Goal: Task Accomplishment & Management: Complete application form

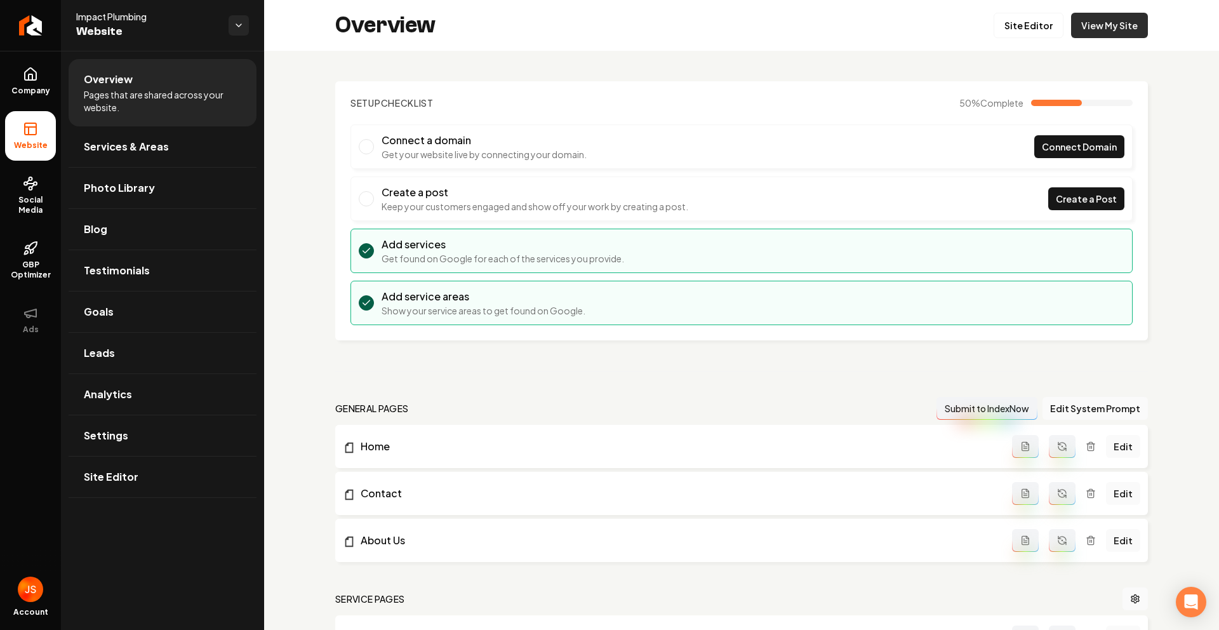
click at [1108, 20] on link "View My Site" at bounding box center [1109, 25] width 77 height 25
click at [1080, 36] on link "View My Site" at bounding box center [1109, 25] width 77 height 25
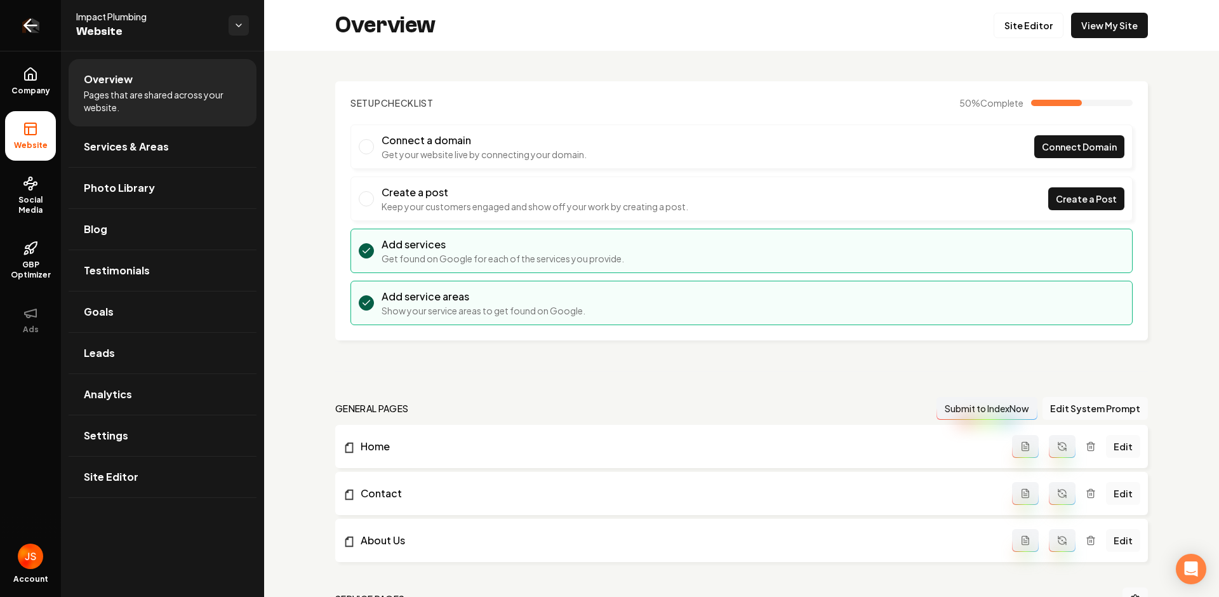
click at [49, 25] on link "Return to dashboard" at bounding box center [30, 25] width 61 height 51
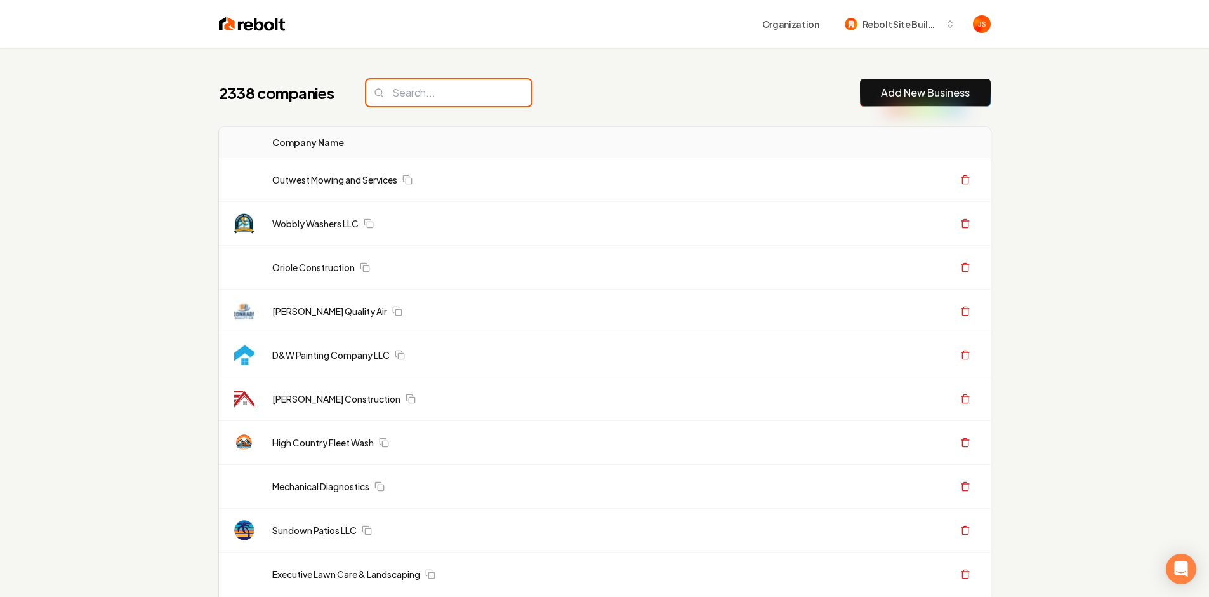
click at [434, 87] on input "search" at bounding box center [448, 92] width 165 height 27
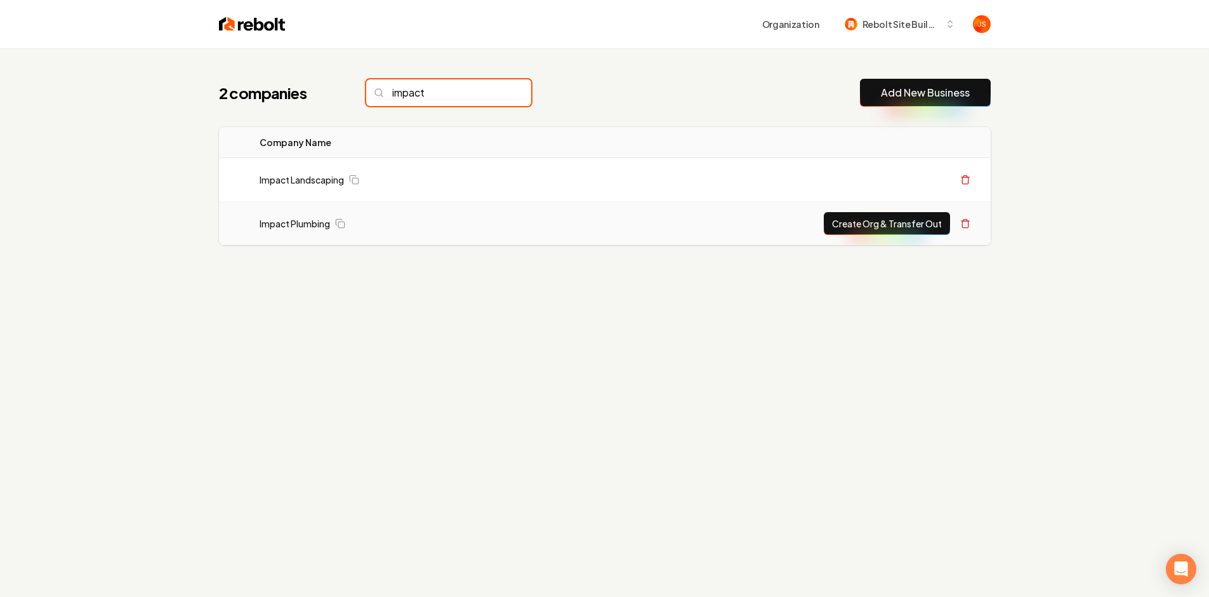
type input "impact"
click at [862, 223] on button "Create Org & Transfer Out" at bounding box center [887, 223] width 126 height 23
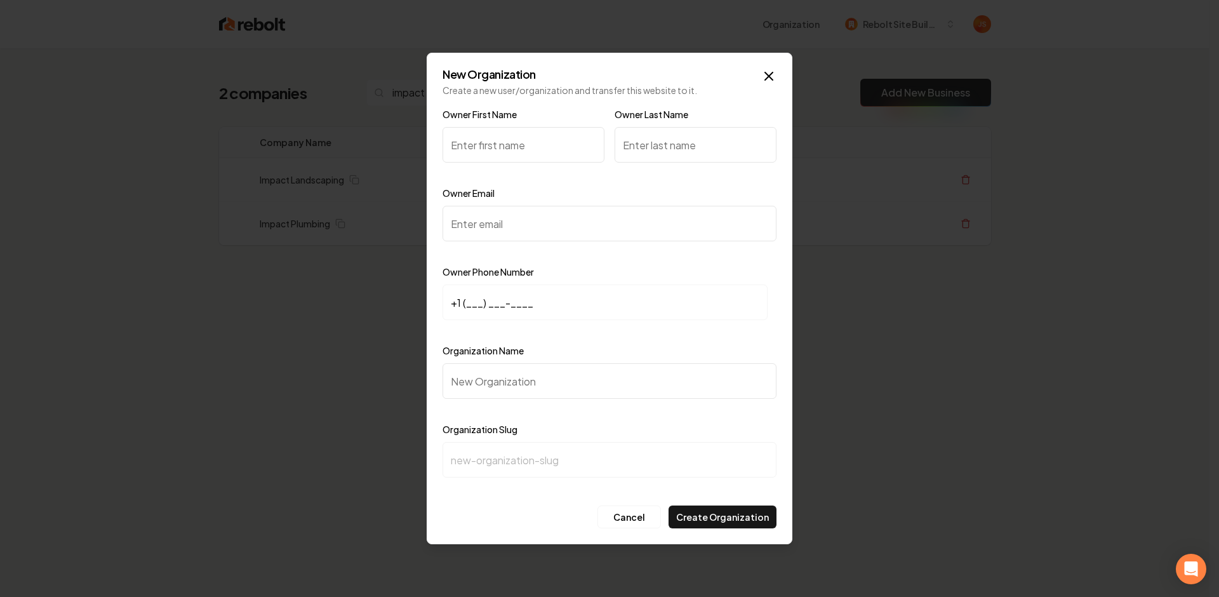
click at [503, 144] on input "Owner First Name" at bounding box center [523, 145] width 162 height 36
type input "Desi"
click at [718, 156] on input "Owner Last Name" at bounding box center [695, 145] width 162 height 36
type input "I"
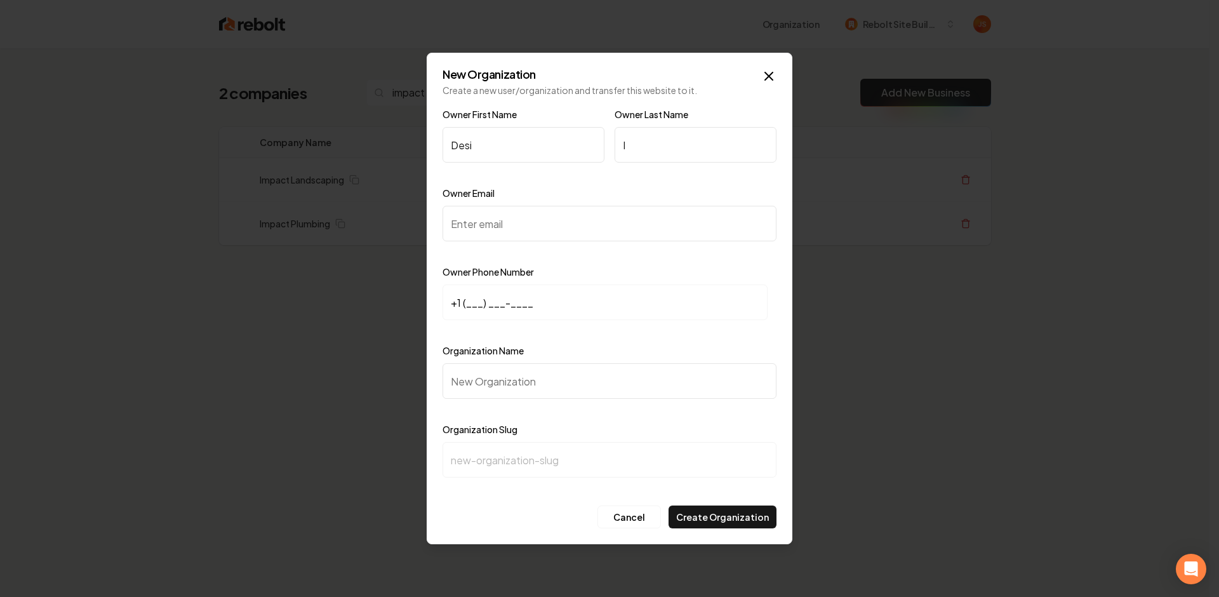
click at [560, 222] on input "Owner Email" at bounding box center [609, 224] width 334 height 36
paste input "[EMAIL_ADDRESS][DOMAIN_NAME]"
type input "[EMAIL_ADDRESS][DOMAIN_NAME]"
click at [465, 288] on input "+1 (___) ___-____" at bounding box center [604, 302] width 325 height 36
click at [473, 298] on input "+1 (___) ___-____" at bounding box center [604, 302] width 325 height 36
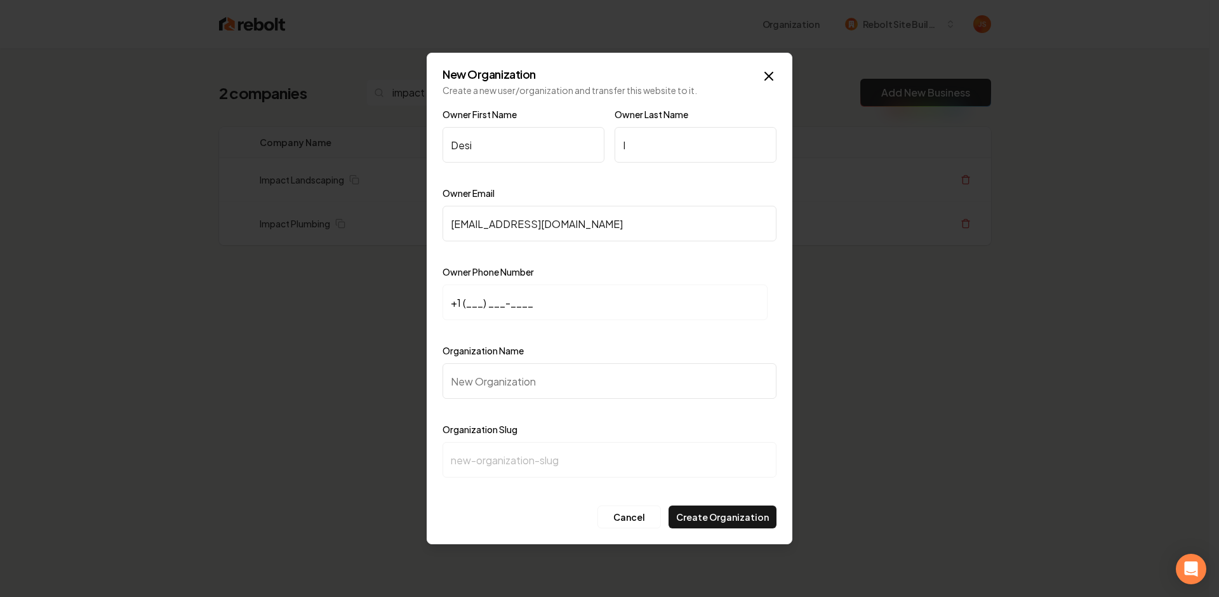
click at [467, 302] on input "+1 (___) ___-____" at bounding box center [604, 302] width 325 height 36
paste input "623) 330-0858"
type input "[PHONE_NUMBER]"
click at [529, 385] on input "Organization Name" at bounding box center [609, 381] width 334 height 36
type input "A"
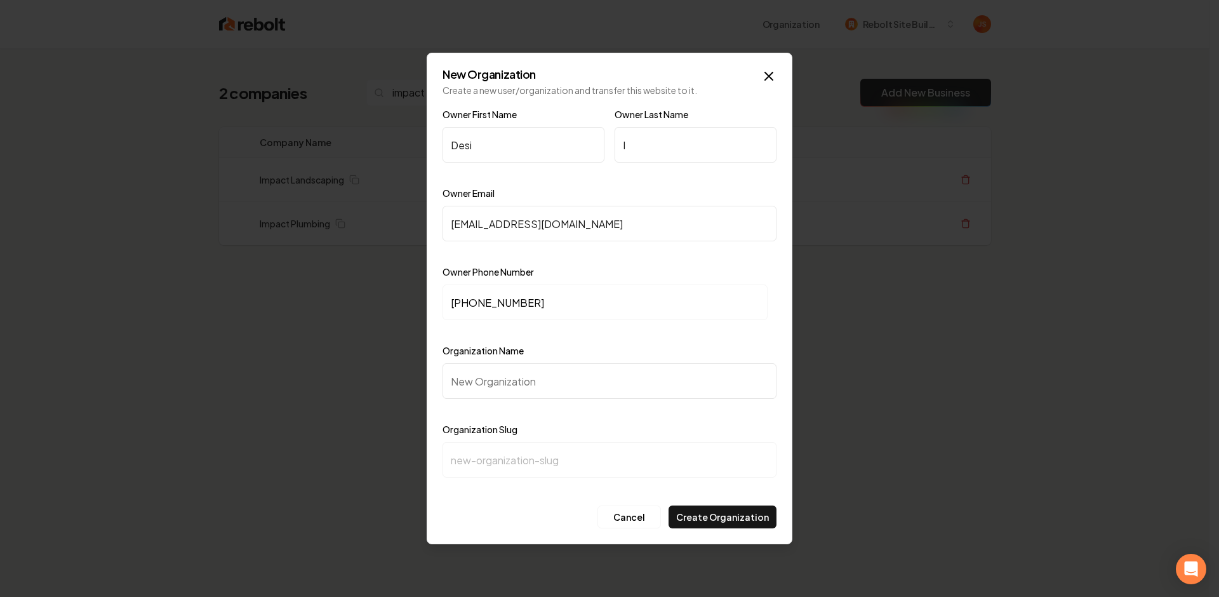
type input "a"
type input "Az"
type input "az"
type input "A"
type input "a"
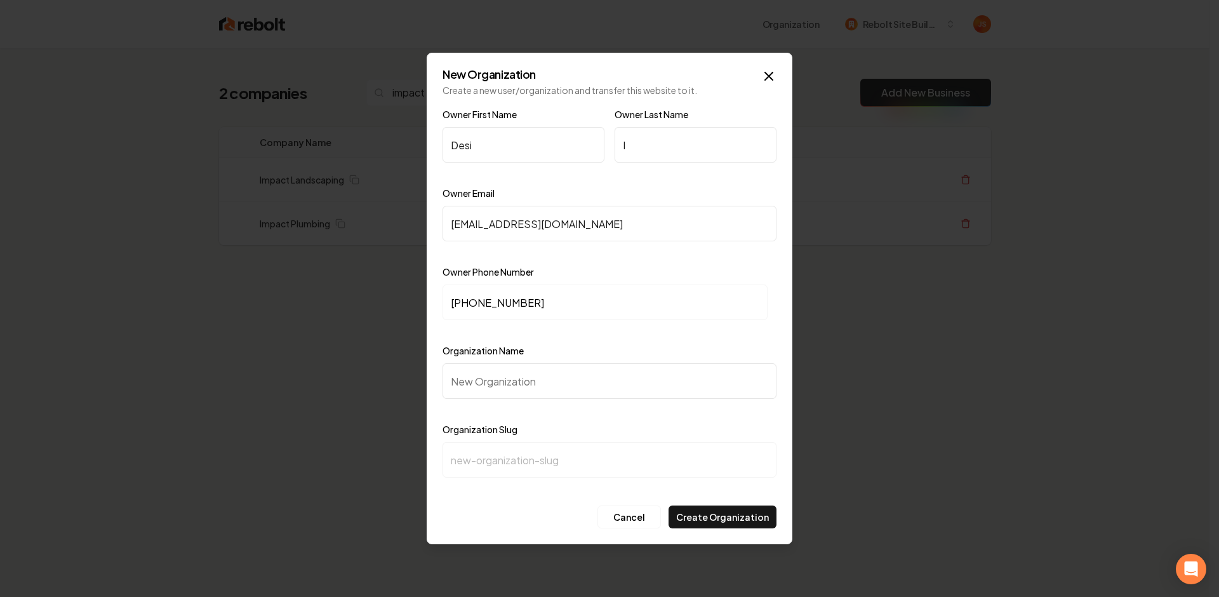
type input "I"
type input "i"
type input "Im"
type input "im"
type input "Imp"
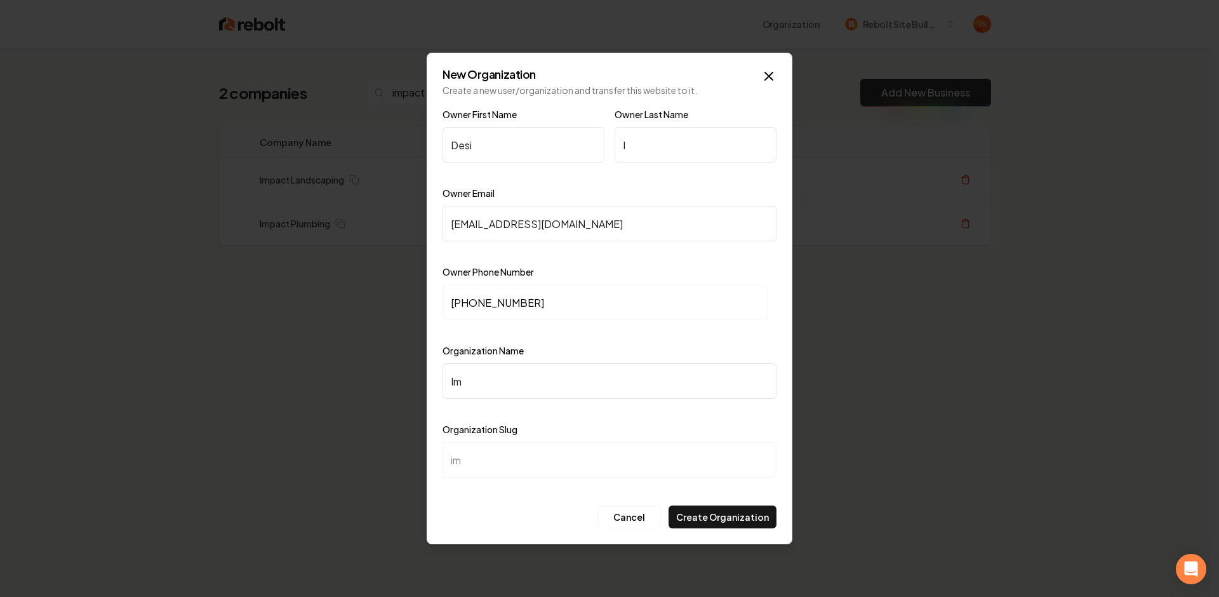
type input "imp"
type input "Impa"
type input "impa"
type input "Impac"
type input "impac"
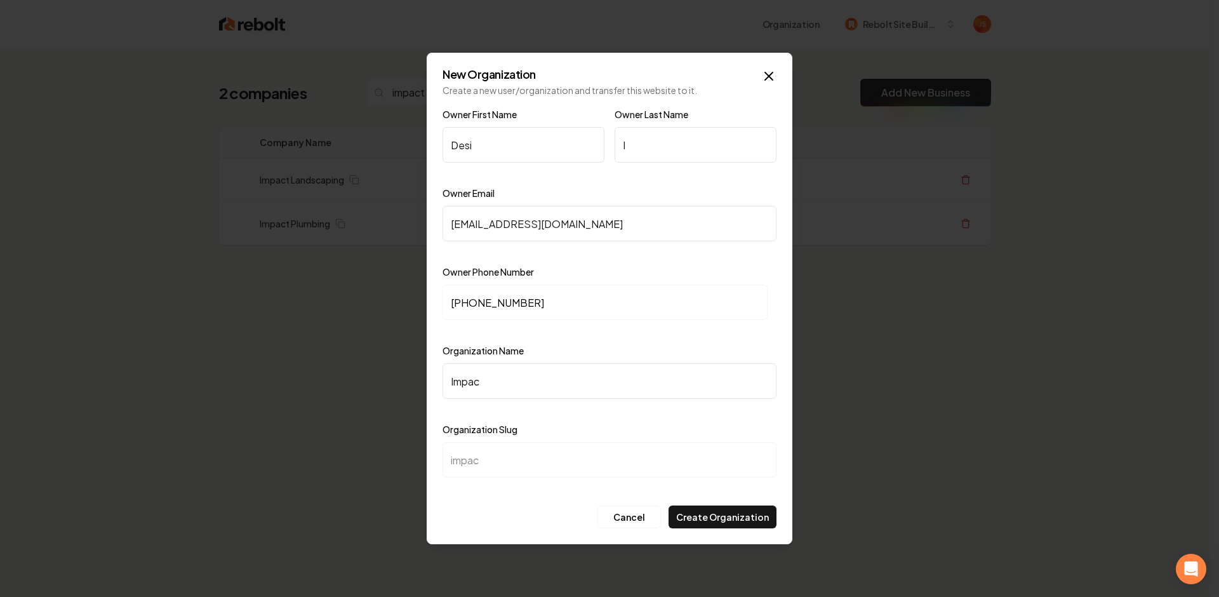
type input "Impact"
type input "impact"
type input "Impact P"
type input "impact-p"
type input "Impact"
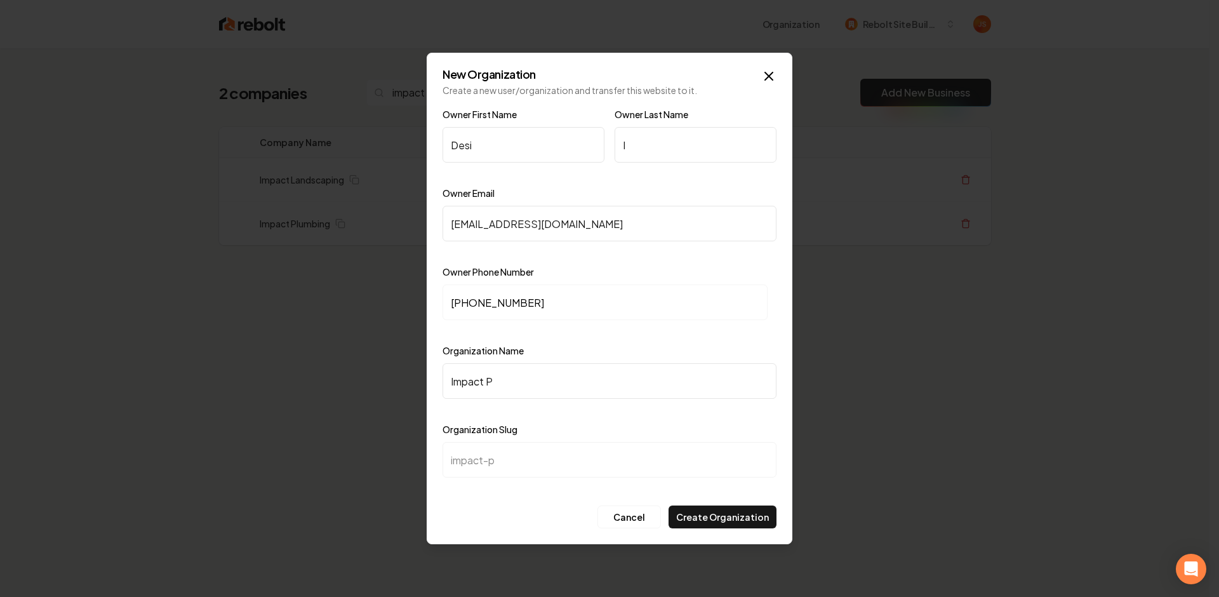
type input "impact"
type input "Impact P"
type input "impact-p"
type input "Impact Pl"
type input "impact-pl"
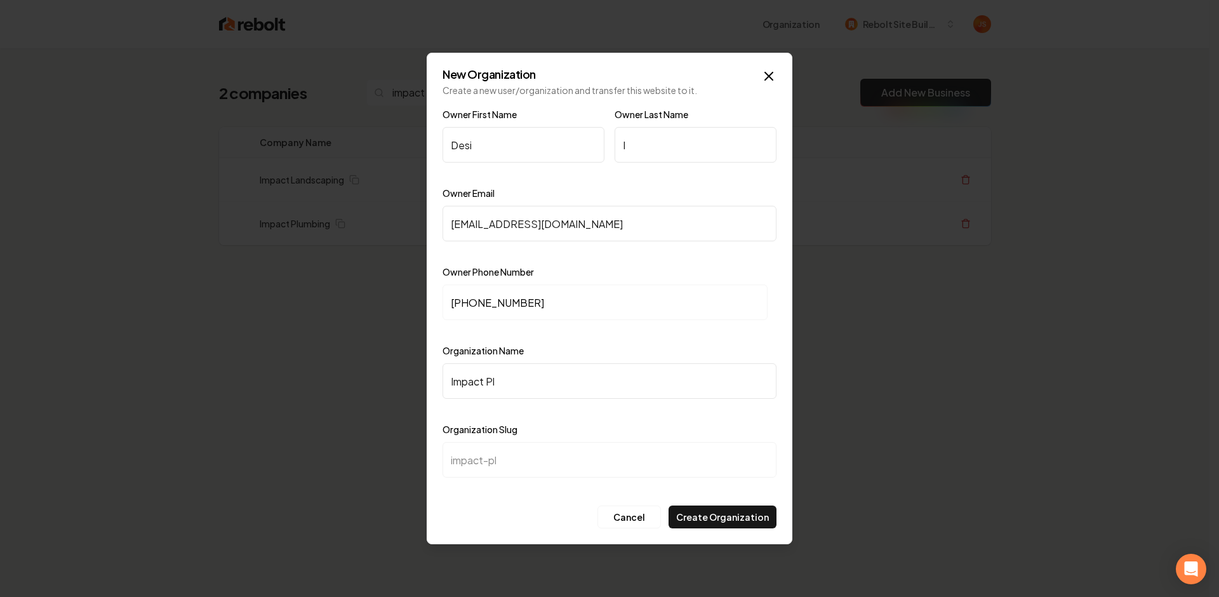
type input "Impact Plu"
type input "impact-plu"
type input "Impact Plum"
type input "impact-plum"
type input "Impact Plumb"
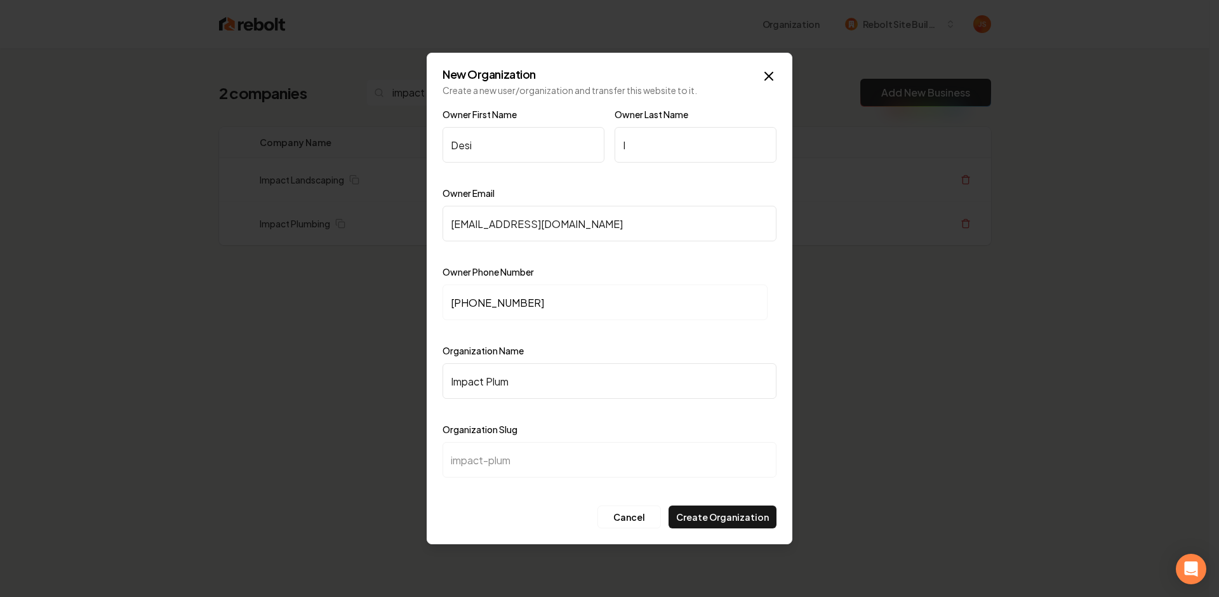
type input "impact-plumb"
type input "Impact Plumbi"
type input "impact-plumbi"
type input "Impact Plumbin"
type input "impact-plumbin"
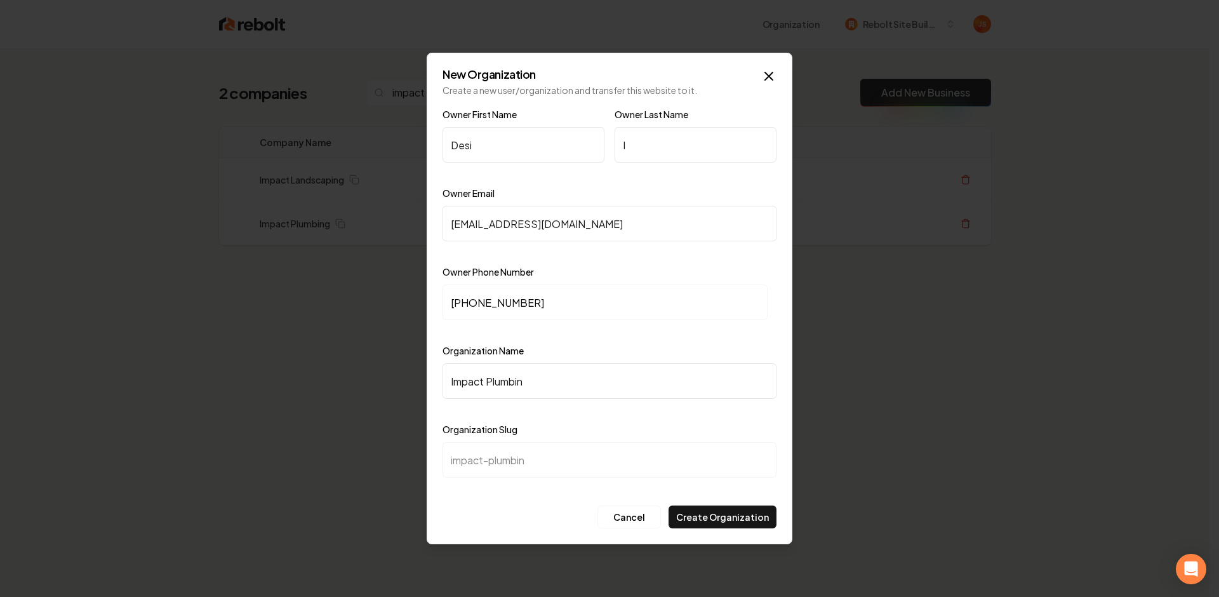
type input "Impact Plumbing"
type input "impact-plumbing"
type input "Impact Plumbing"
click at [567, 509] on div "Cancel Create Organization" at bounding box center [609, 516] width 334 height 23
click at [652, 189] on div "Owner Email [EMAIL_ADDRESS][DOMAIN_NAME]" at bounding box center [609, 222] width 334 height 74
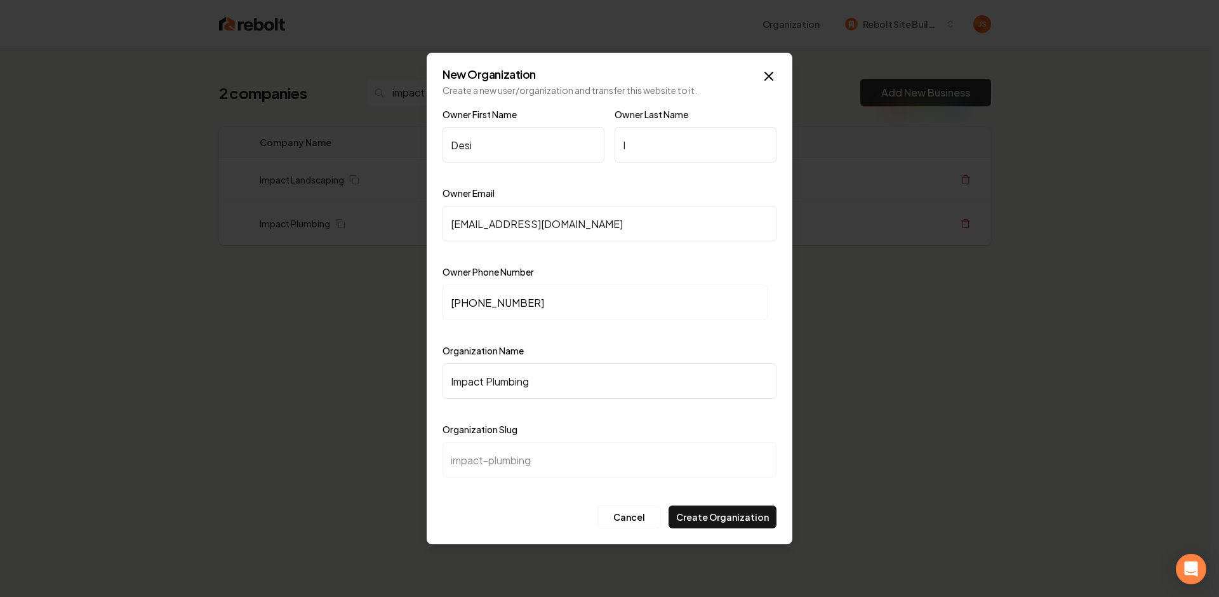
click at [544, 506] on div "Cancel Create Organization" at bounding box center [609, 516] width 334 height 23
click at [547, 501] on form "Owner First Name Desi Owner Last Name I Owner Email [EMAIL_ADDRESS][DOMAIN_NAME…" at bounding box center [609, 317] width 334 height 421
click at [706, 517] on button "Create Organization" at bounding box center [722, 516] width 108 height 23
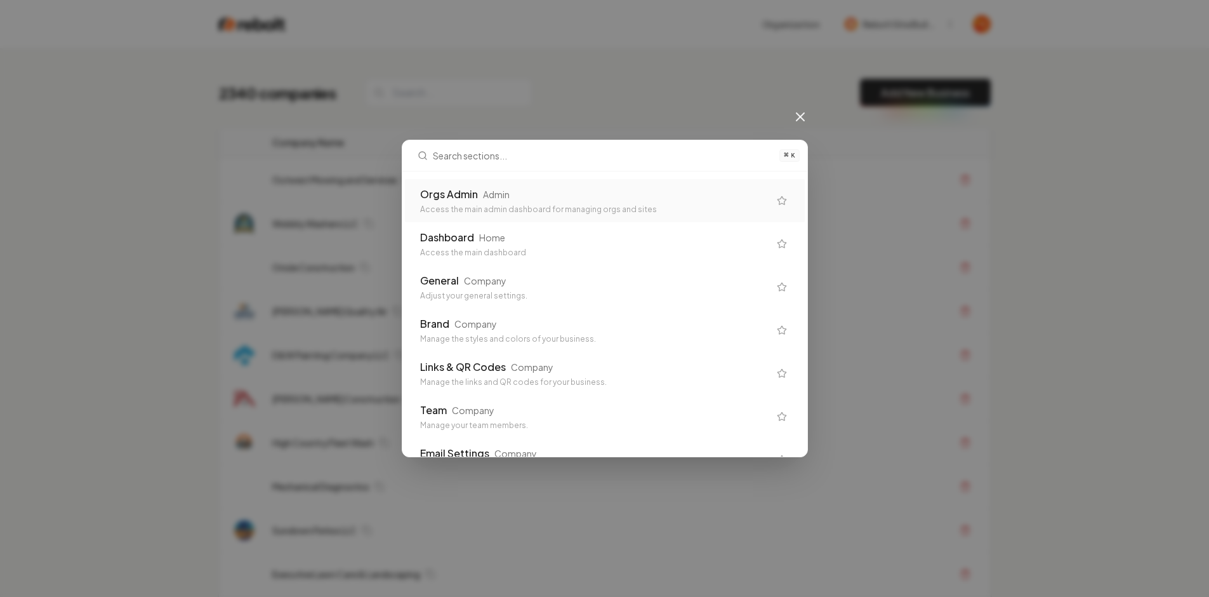
click at [556, 189] on div "Orgs Admin Admin" at bounding box center [594, 194] width 349 height 15
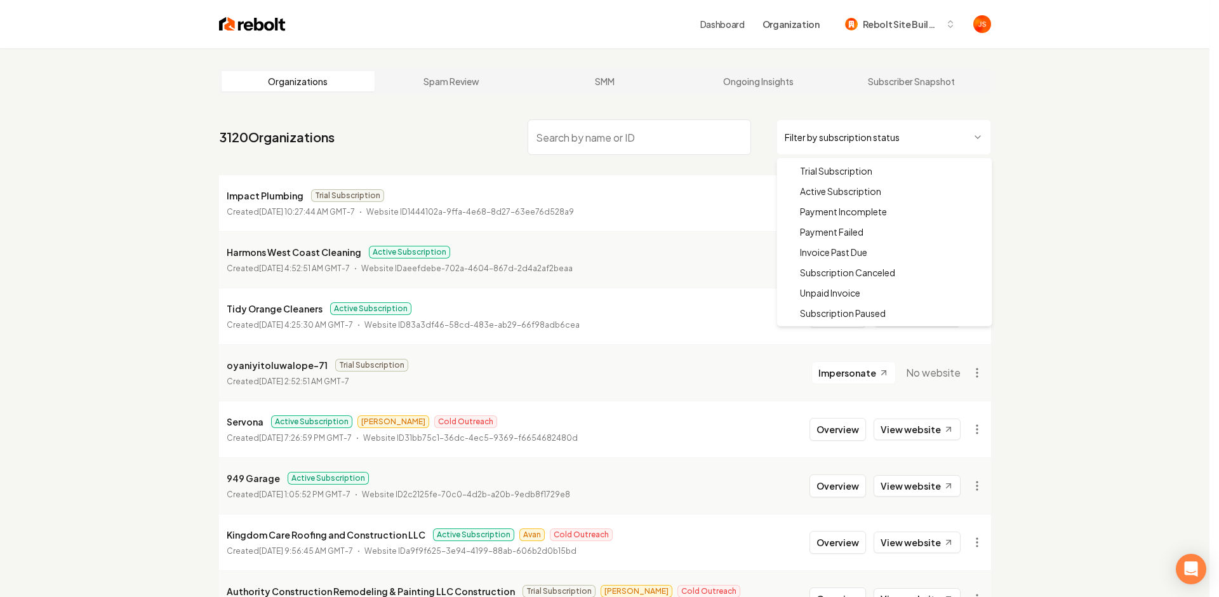
click at [845, 142] on html "Dashboard Organization Rebolt Site Builder Organizations Spam Review SMM Ongoin…" at bounding box center [609, 298] width 1219 height 597
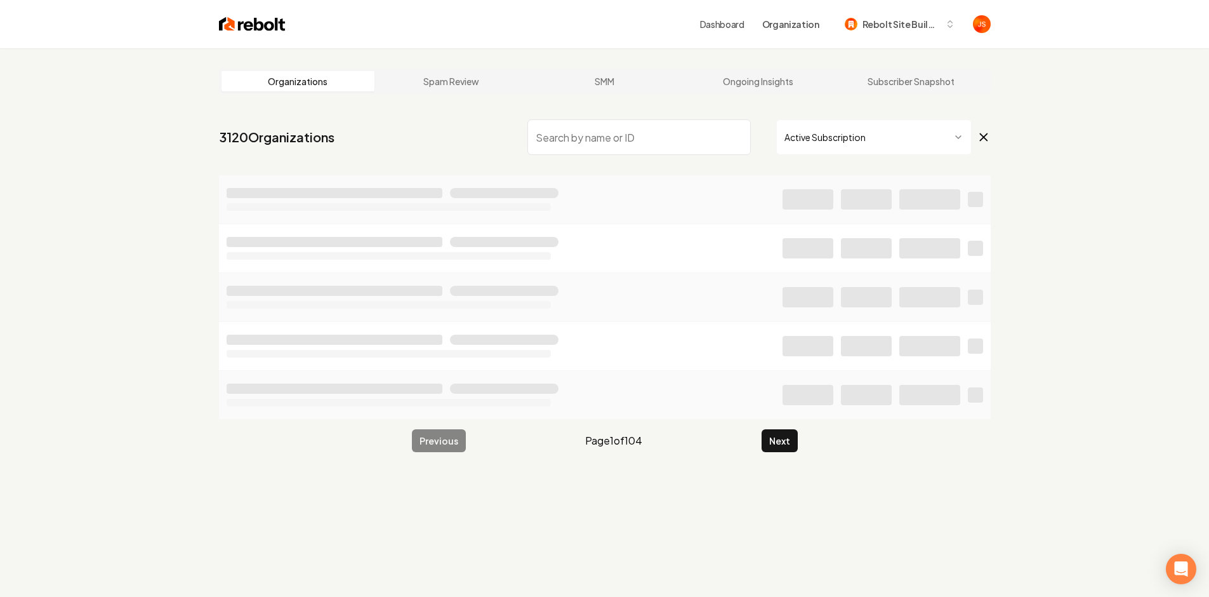
click at [1068, 119] on div "Organizations Spam Review SMM Ongoing Insights Subscriber Snapshot 3120 Organiz…" at bounding box center [604, 346] width 1209 height 597
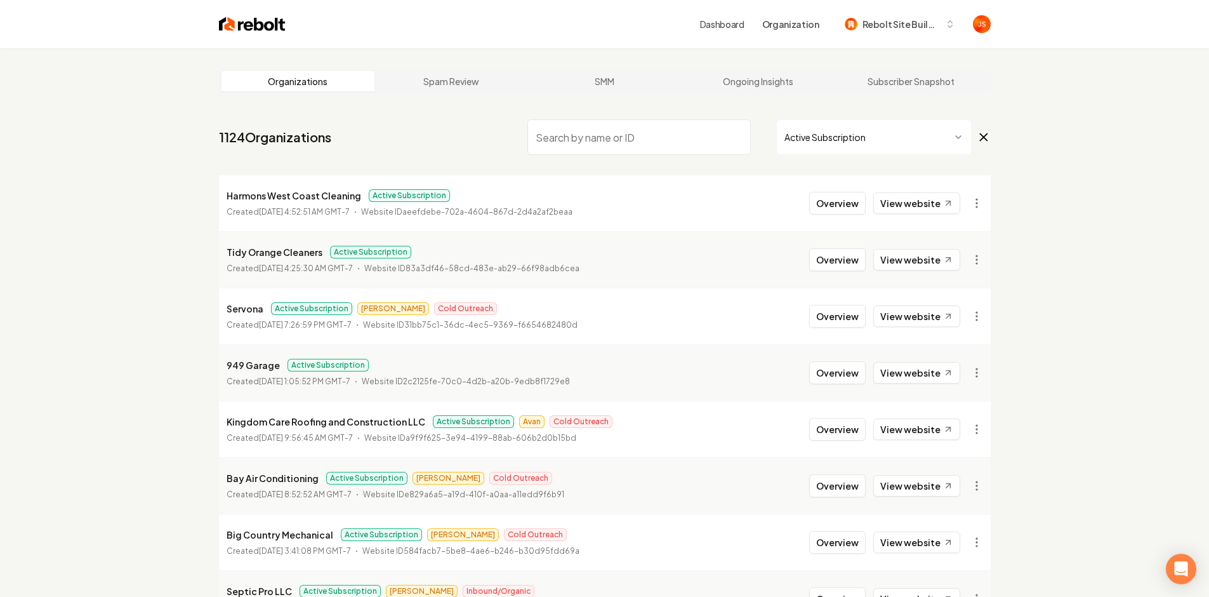
drag, startPoint x: 1070, startPoint y: 123, endPoint x: 974, endPoint y: 95, distance: 100.3
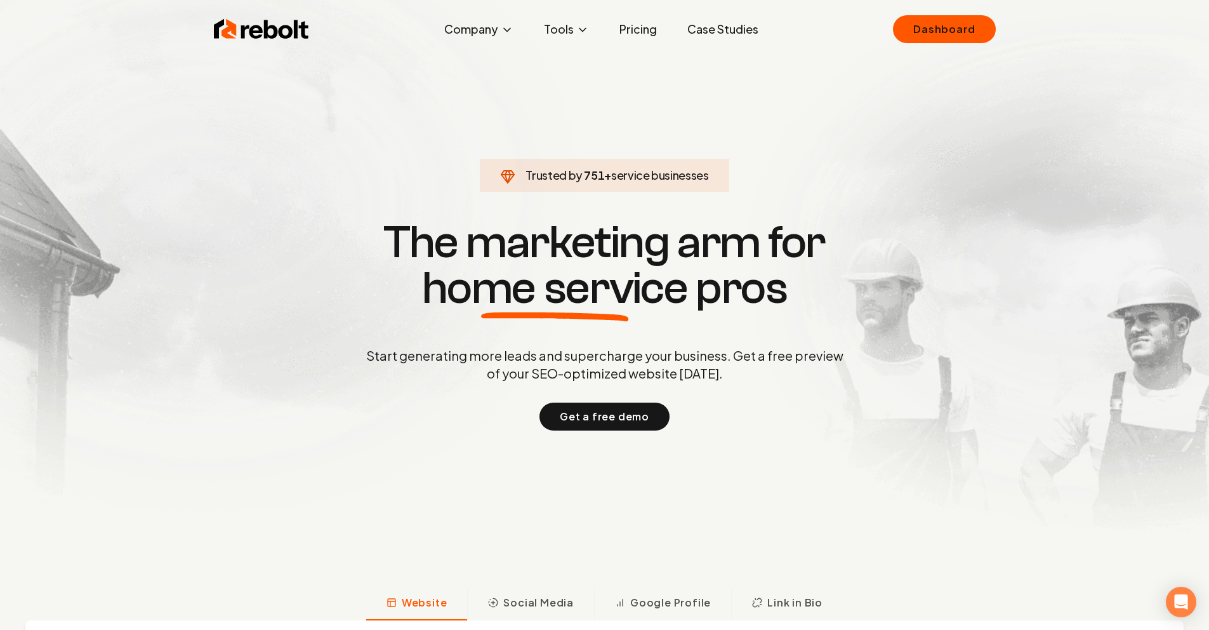
click at [614, 33] on link "Pricing" at bounding box center [638, 29] width 58 height 25
